Goal: Information Seeking & Learning: Learn about a topic

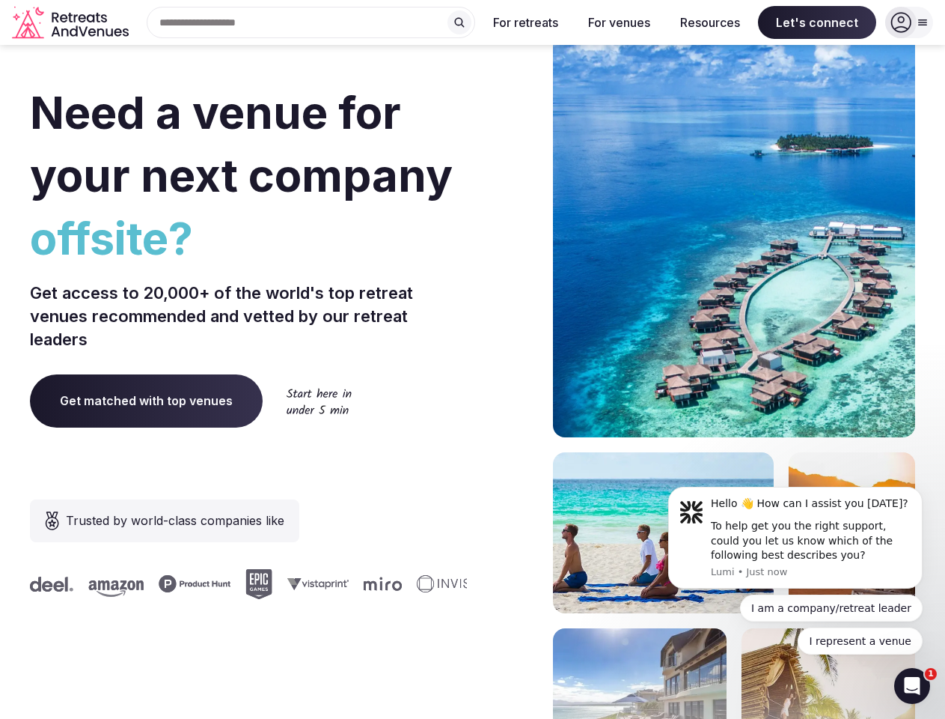
click at [472, 359] on div "Need a venue for your next company offsite? Get access to 20,000+ of the world'…" at bounding box center [472, 448] width 885 height 902
click at [311, 22] on div "Search Popular Destinations [GEOGRAPHIC_DATA], [GEOGRAPHIC_DATA] [GEOGRAPHIC_DA…" at bounding box center [305, 22] width 341 height 31
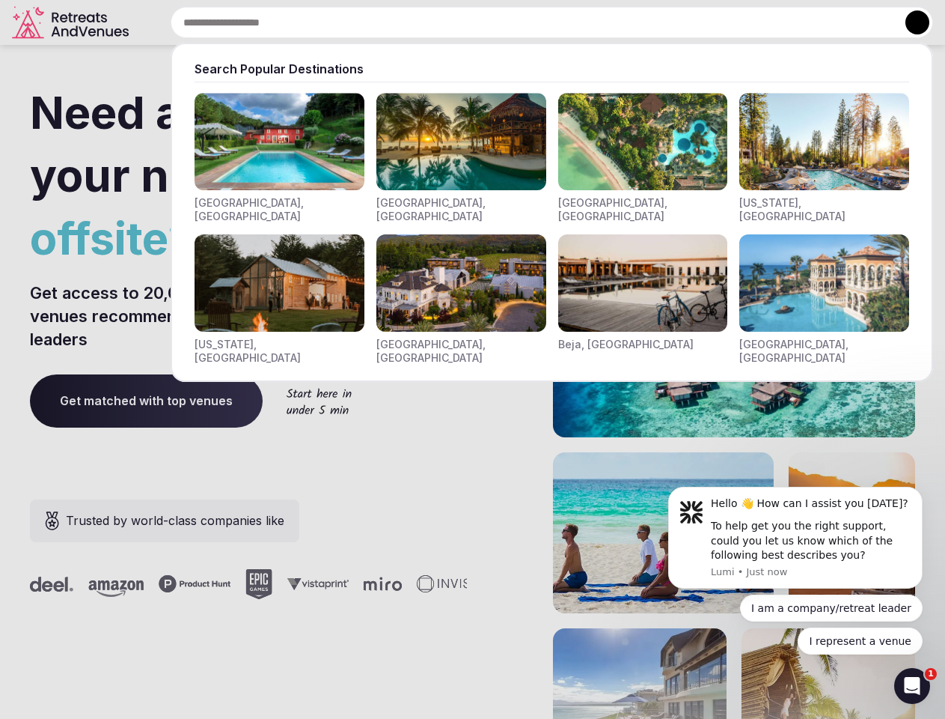
click at [460, 22] on input "text" at bounding box center [552, 22] width 763 height 31
click at [526, 22] on input "text" at bounding box center [552, 22] width 763 height 31
click at [619, 22] on input "text" at bounding box center [552, 22] width 763 height 31
click at [710, 22] on input "text" at bounding box center [552, 22] width 763 height 31
click at [817, 22] on input "text" at bounding box center [552, 22] width 763 height 31
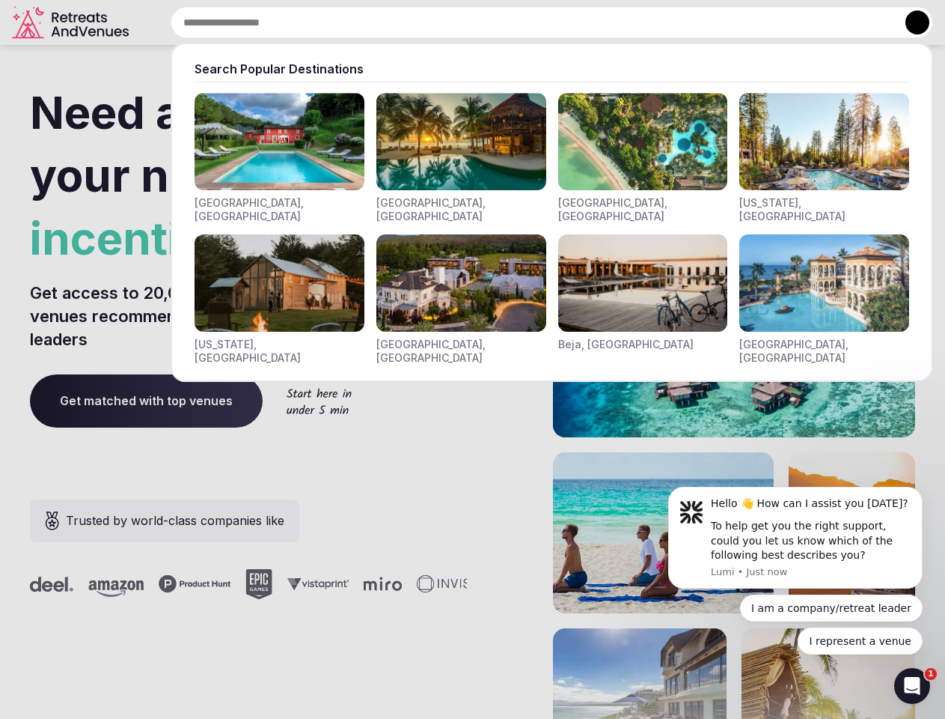
click at [909, 22] on button at bounding box center [918, 22] width 24 height 24
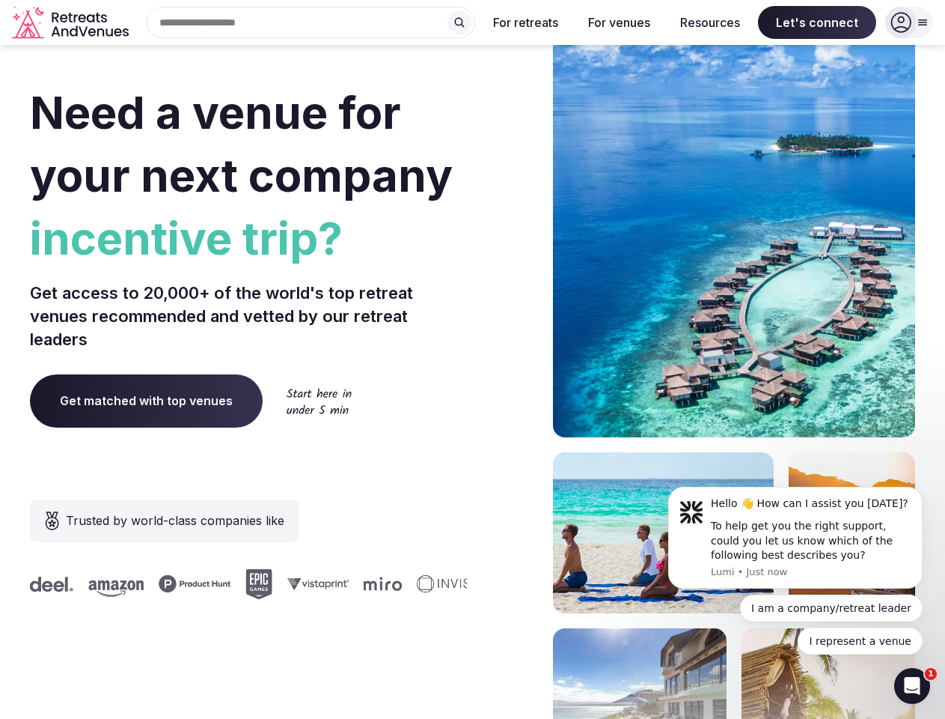
click at [796, 537] on div "To help get you the right support, could you let us know which of the following…" at bounding box center [811, 541] width 201 height 44
